Goal: Task Accomplishment & Management: Use online tool/utility

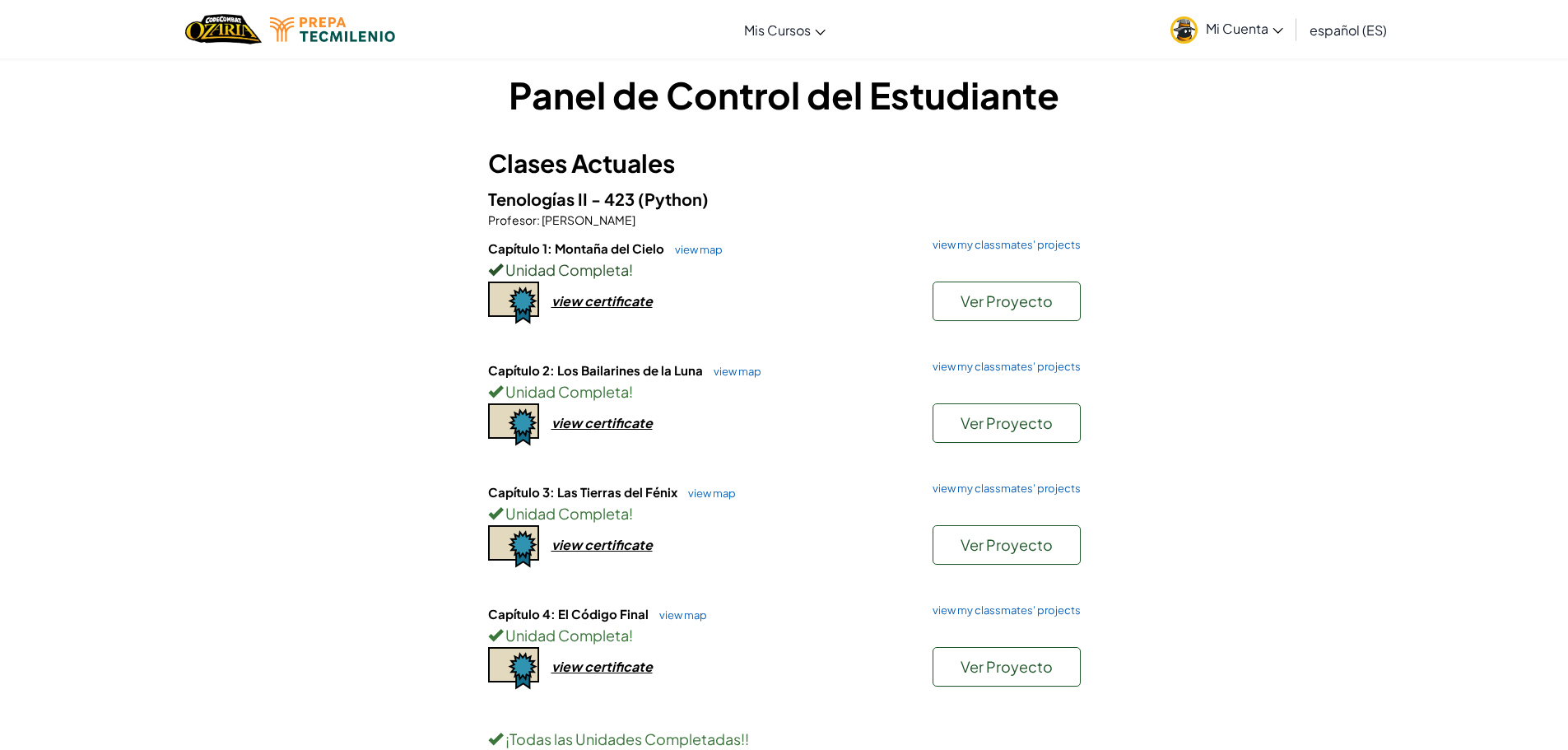
scroll to position [12, 0]
click at [899, 277] on div "Unidad Completa !" at bounding box center [785, 271] width 593 height 24
click at [972, 303] on span "Ver Proyecto" at bounding box center [1007, 302] width 92 height 19
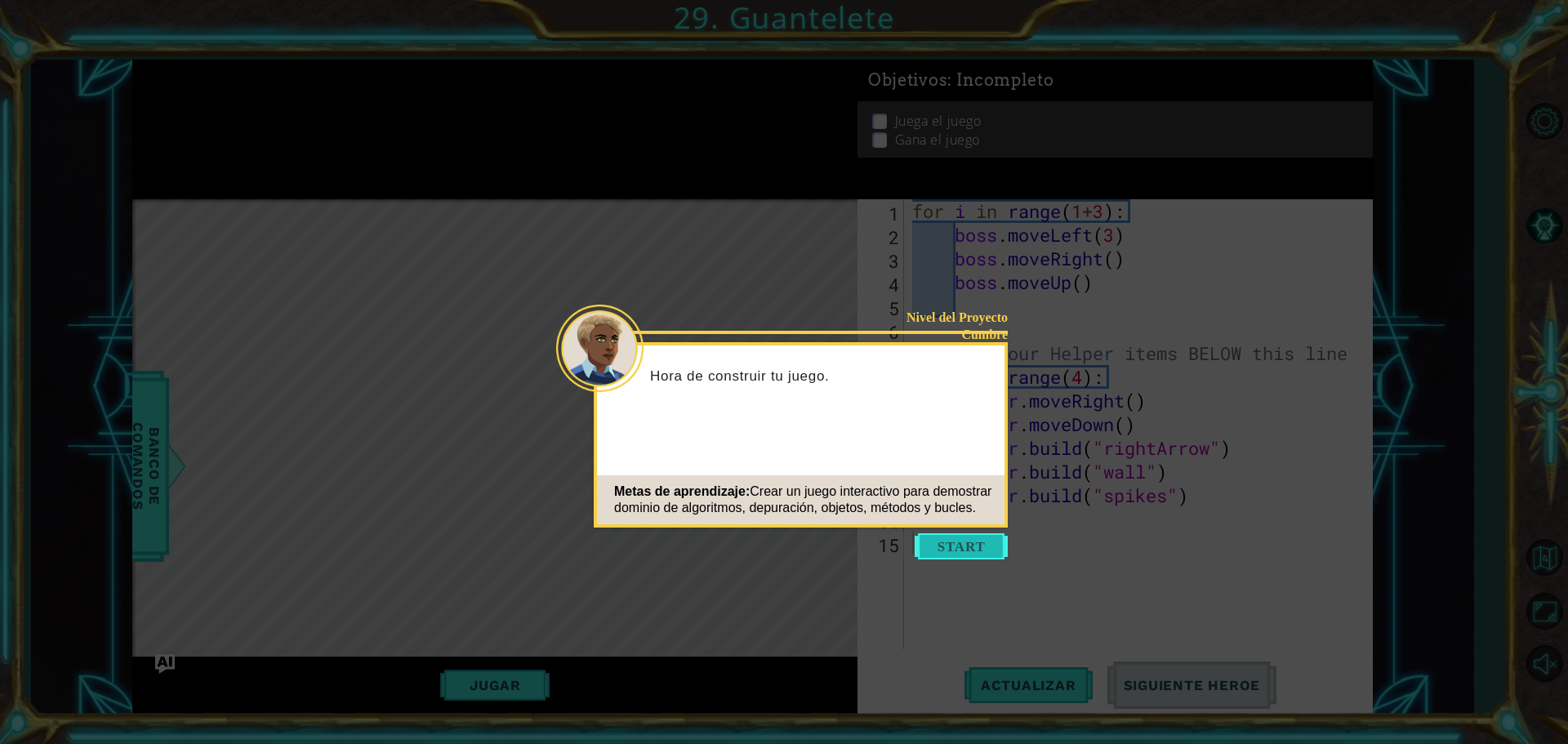
click at [976, 555] on button "Start" at bounding box center [962, 546] width 93 height 27
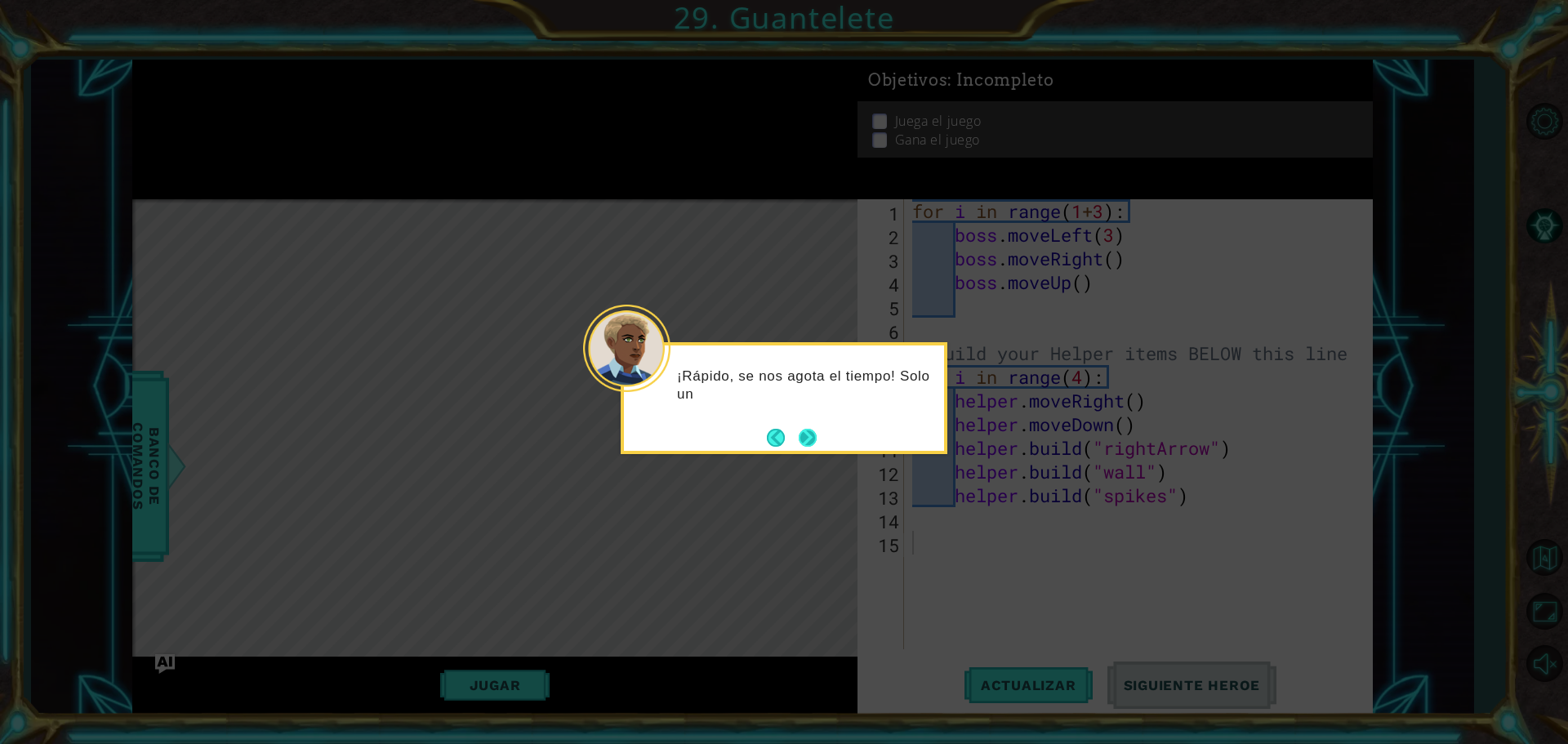
click at [806, 439] on button "Next" at bounding box center [808, 438] width 18 height 18
